Goal: Book appointment/travel/reservation

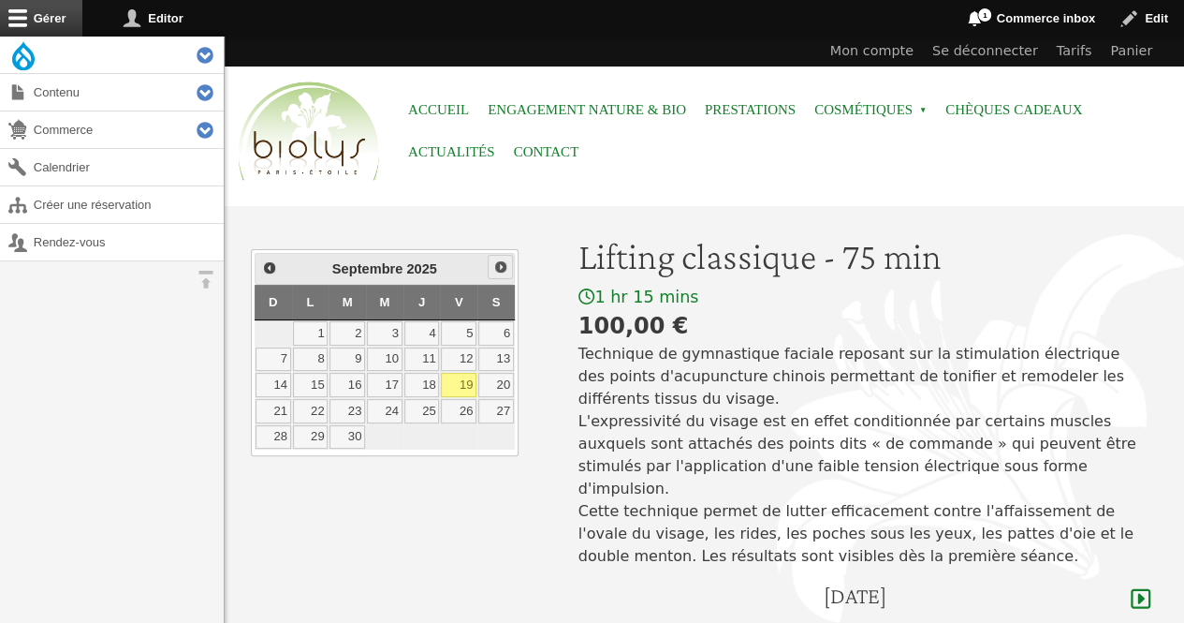
click at [500, 271] on span "Suivant" at bounding box center [500, 266] width 15 height 15
click at [462, 323] on link "3" at bounding box center [459, 333] width 36 height 24
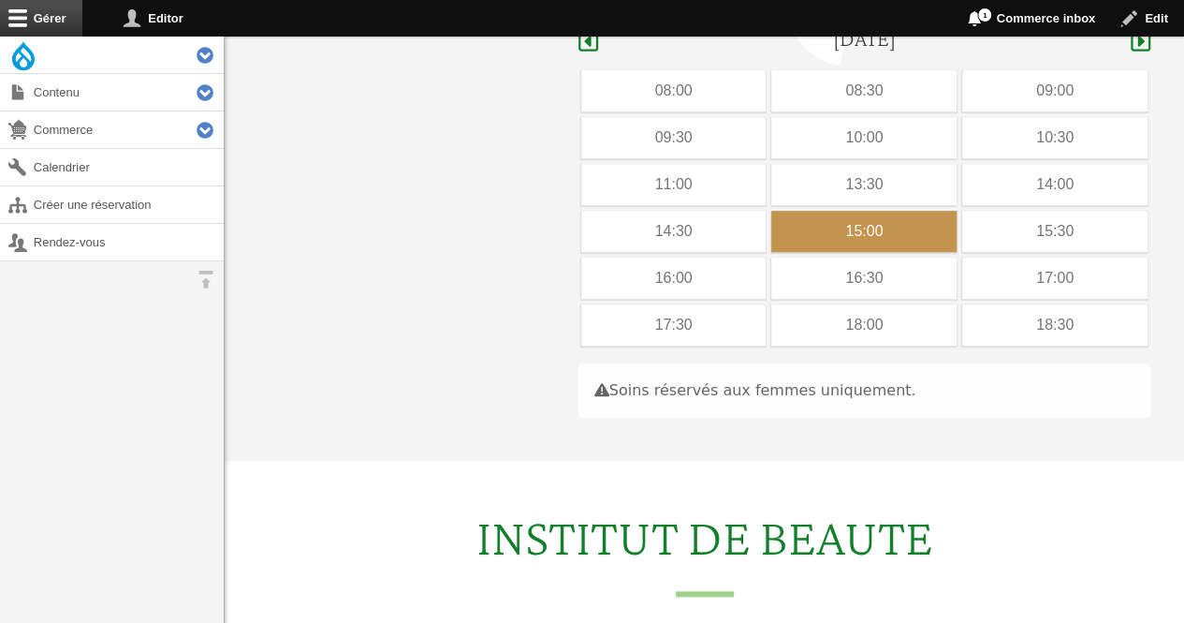
scroll to position [559, 0]
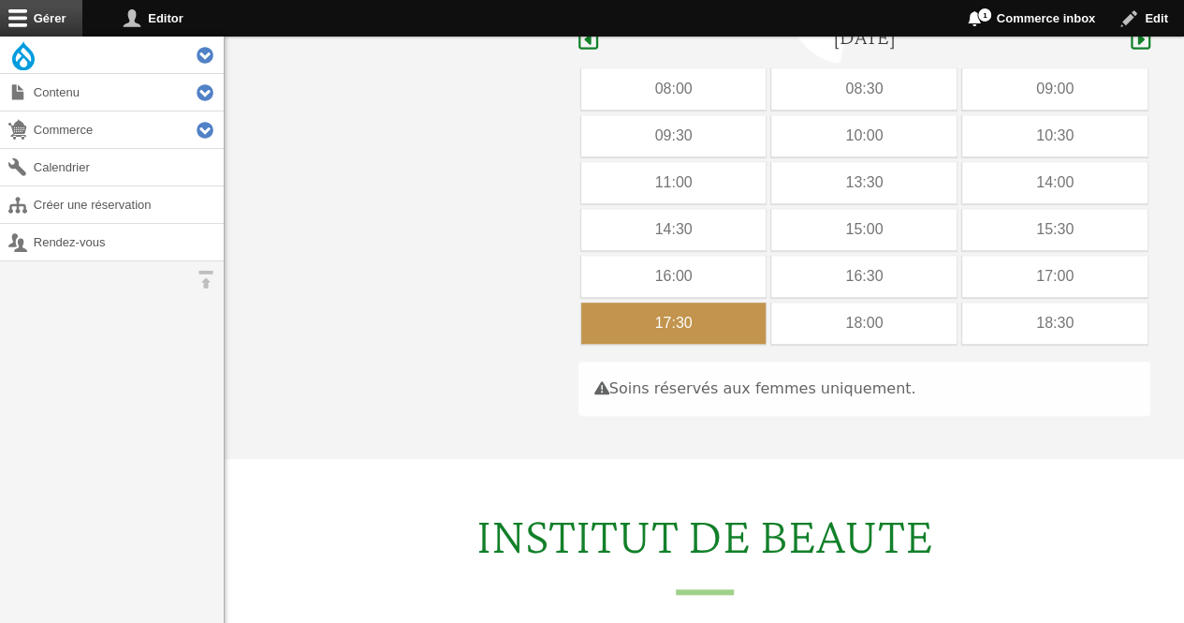
click at [676, 316] on div "17:30" at bounding box center [673, 322] width 185 height 41
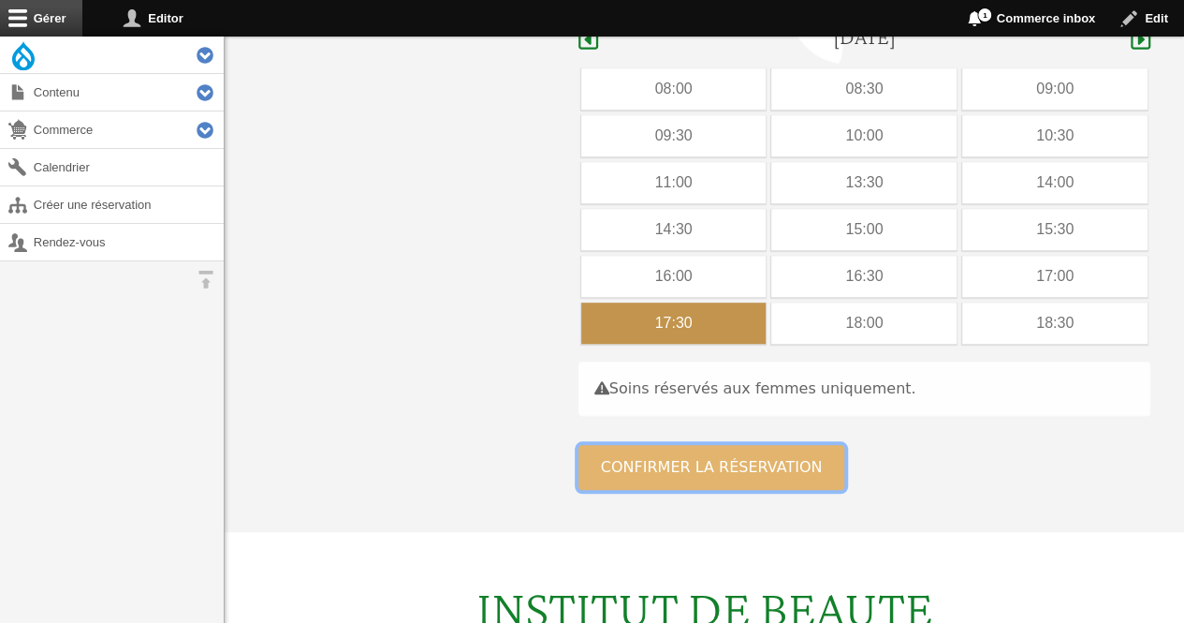
click at [673, 445] on button "Confirmer la réservation" at bounding box center [712, 467] width 267 height 45
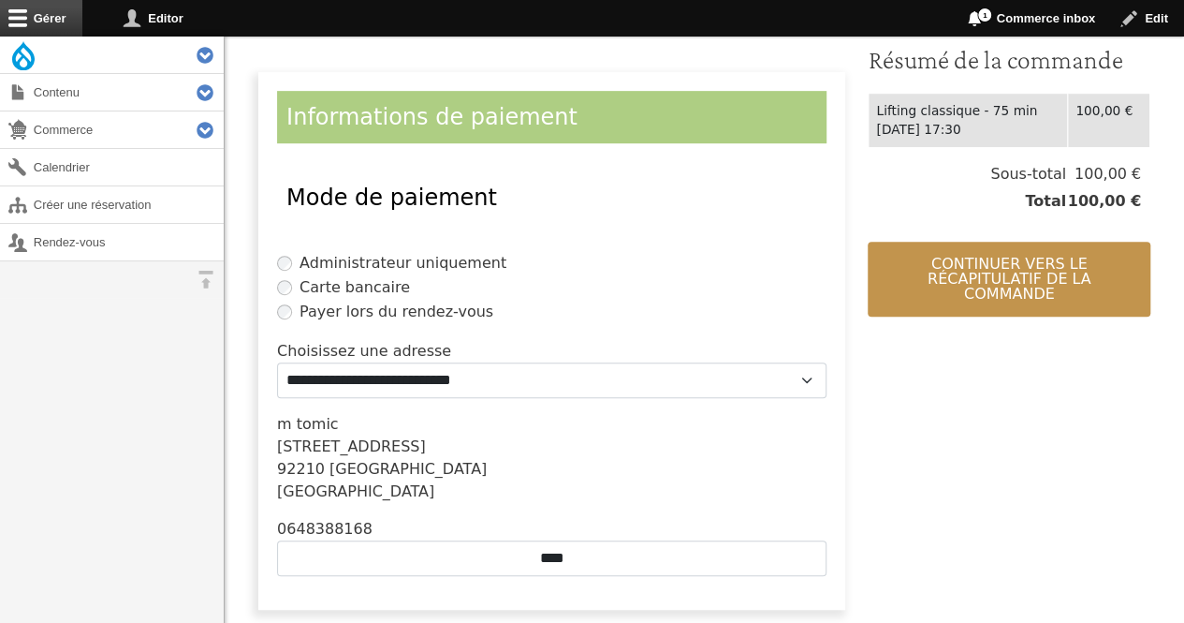
scroll to position [431, 0]
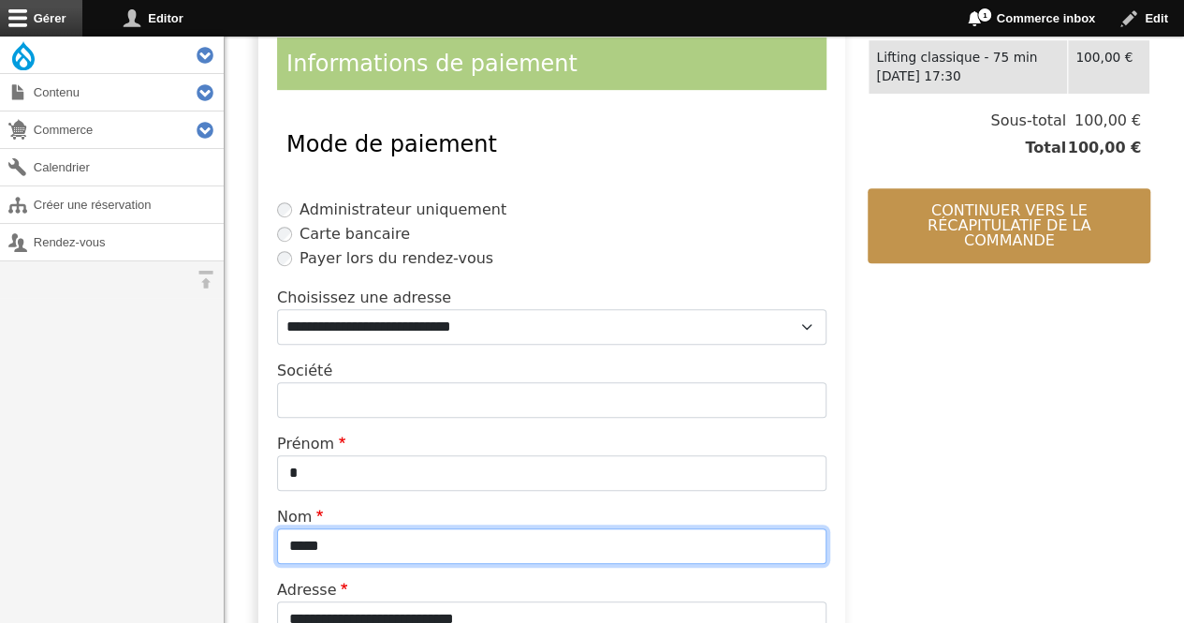
click at [429, 539] on input "*****" at bounding box center [552, 546] width 550 height 36
type input "*"
type input "*******"
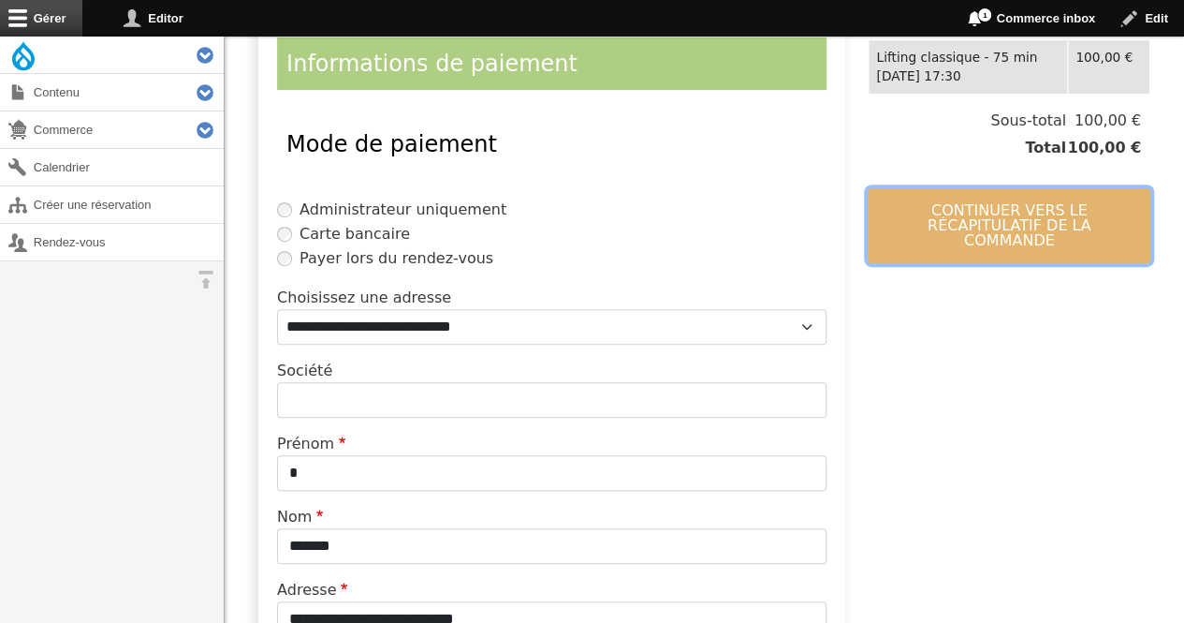
click at [1024, 211] on button "Continuer vers le récapitulatif de la commande" at bounding box center [1009, 225] width 283 height 75
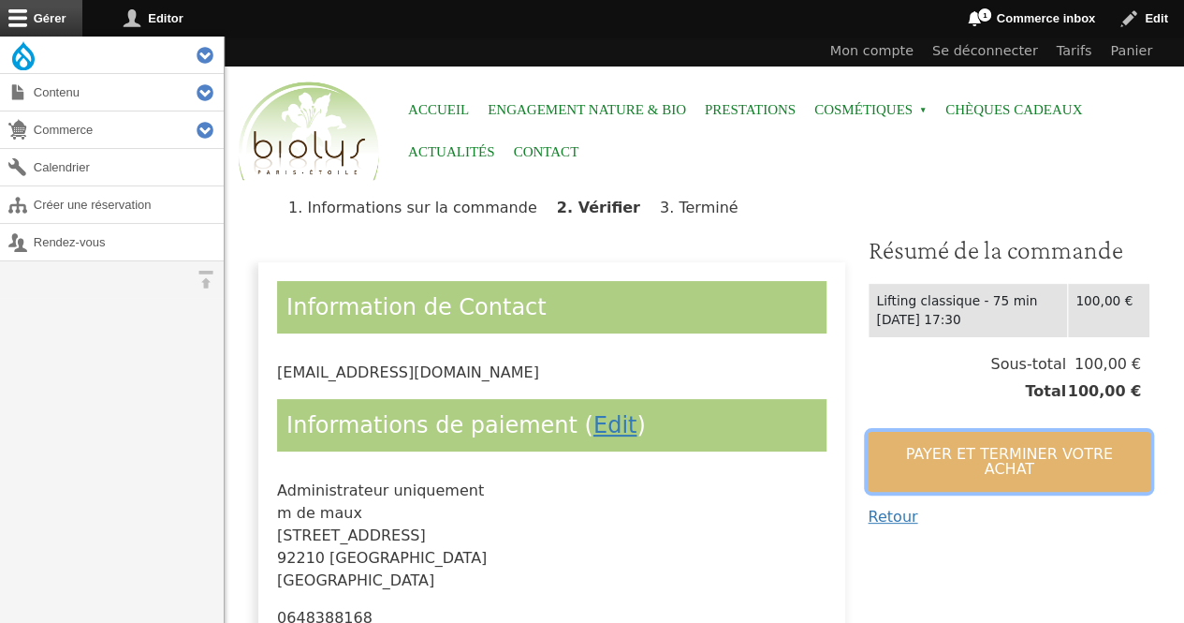
click at [911, 439] on button "Payer et terminer votre achat" at bounding box center [1009, 462] width 283 height 60
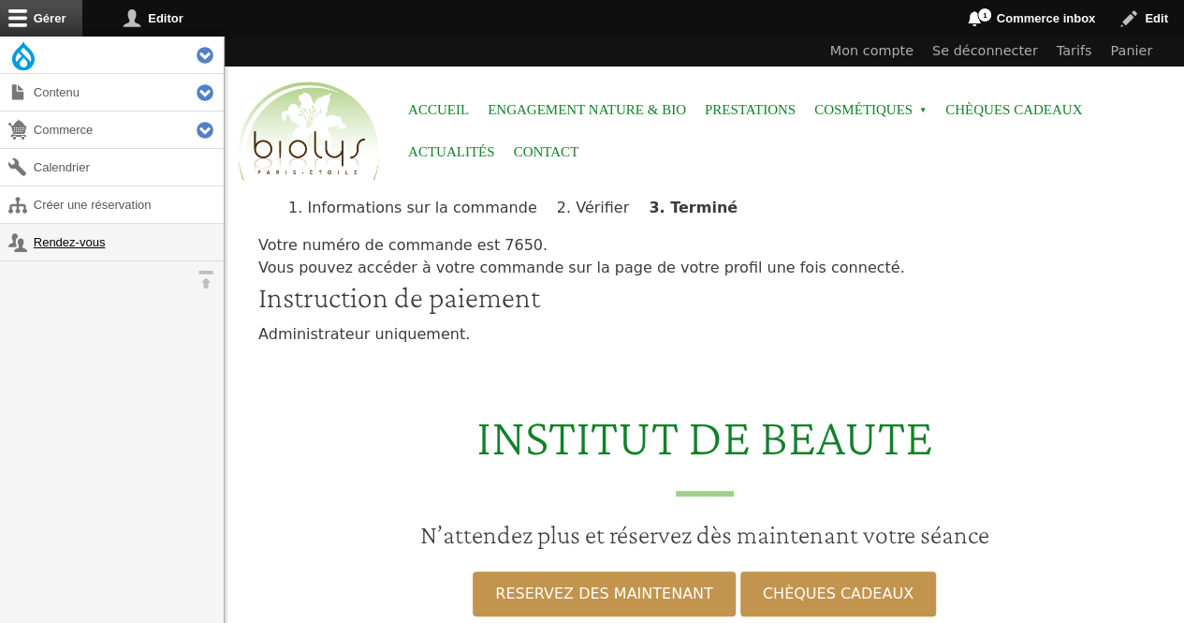
click at [103, 237] on link "Rendez-vous" at bounding box center [112, 242] width 224 height 37
